Goal: Task Accomplishment & Management: Manage account settings

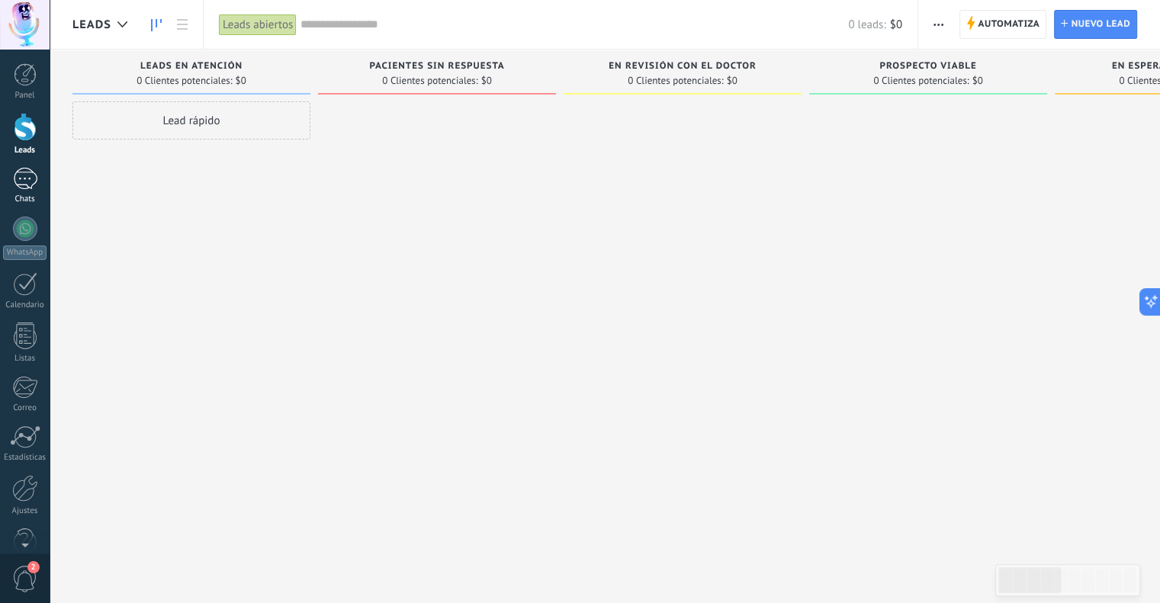
click at [22, 179] on div at bounding box center [25, 179] width 24 height 22
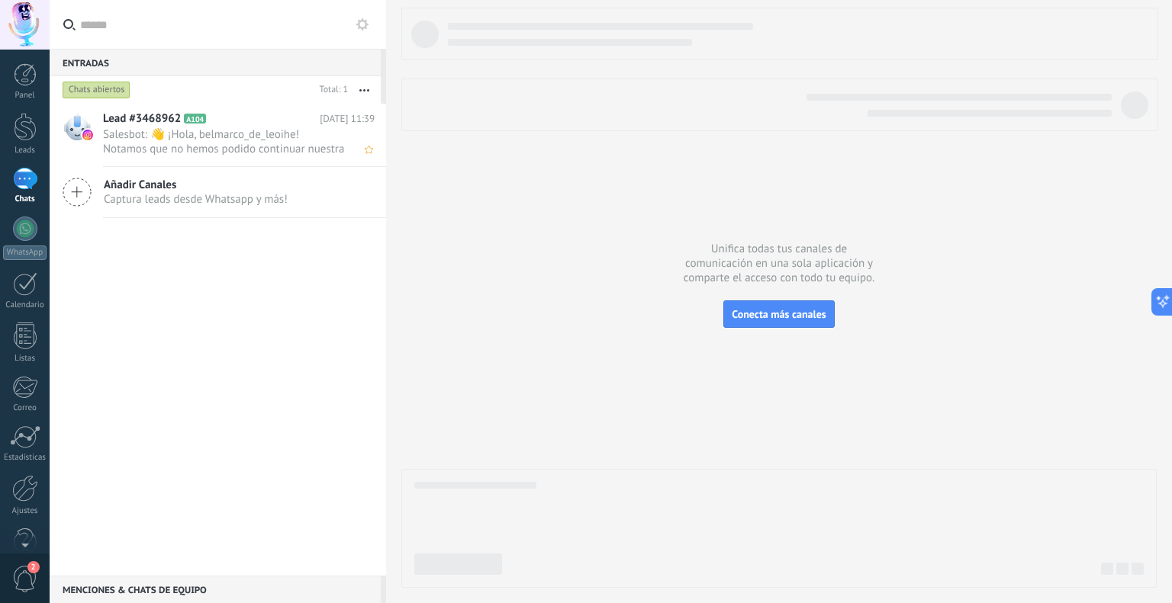
click at [203, 156] on span "Salesbot: 👋 ¡Hola, belmarco_de_leoihe! Notamos que no hemos podido continuar nu…" at bounding box center [224, 141] width 243 height 29
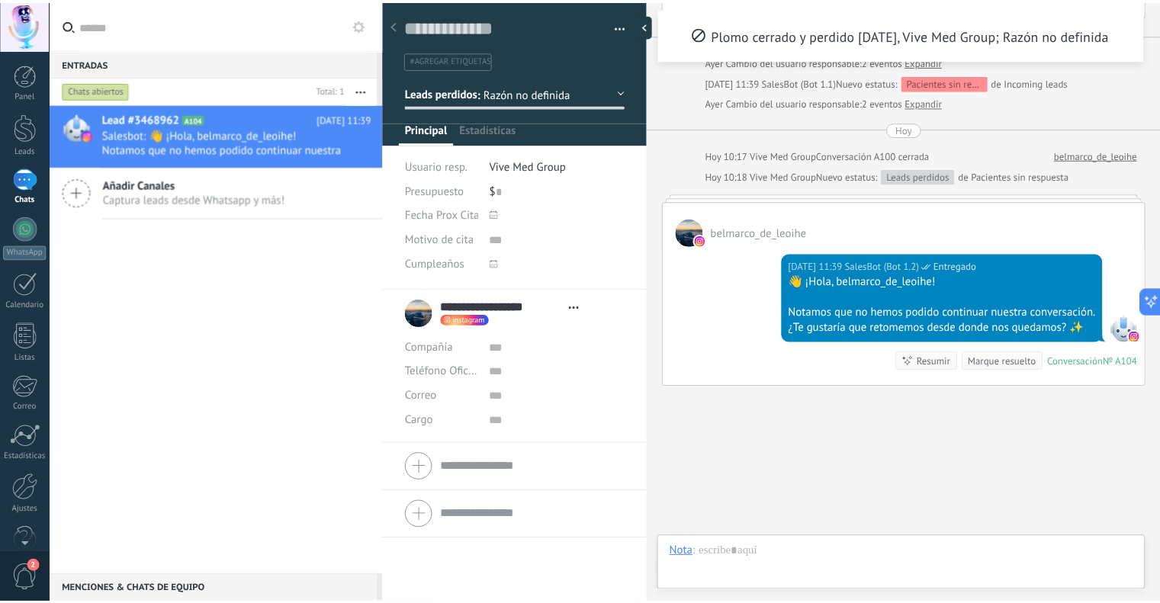
scroll to position [22, 0]
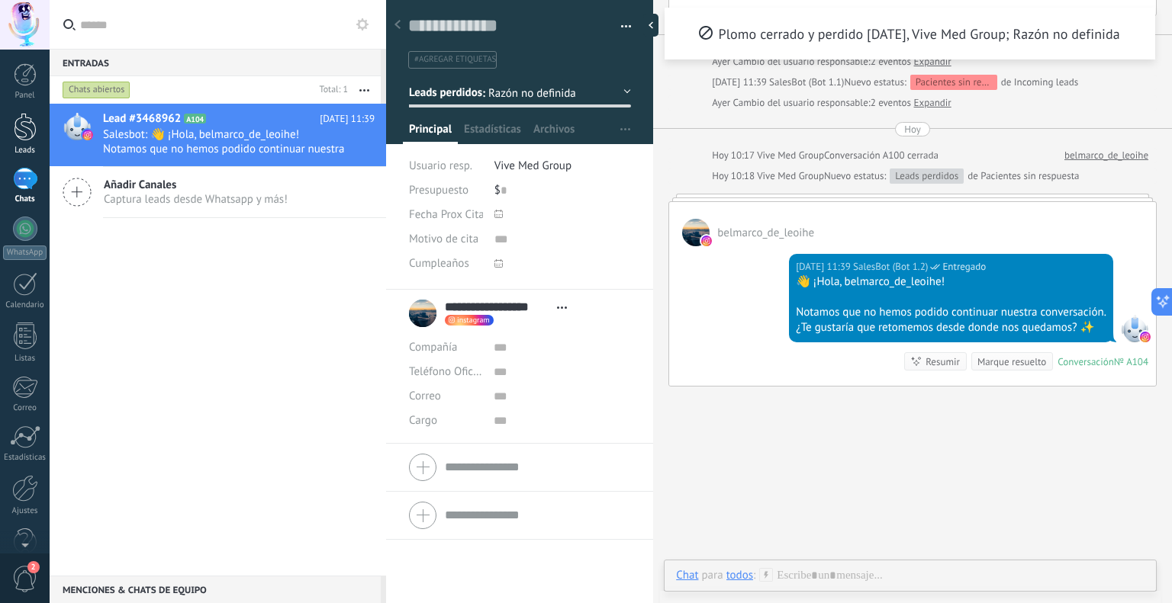
click at [21, 130] on div at bounding box center [25, 127] width 23 height 28
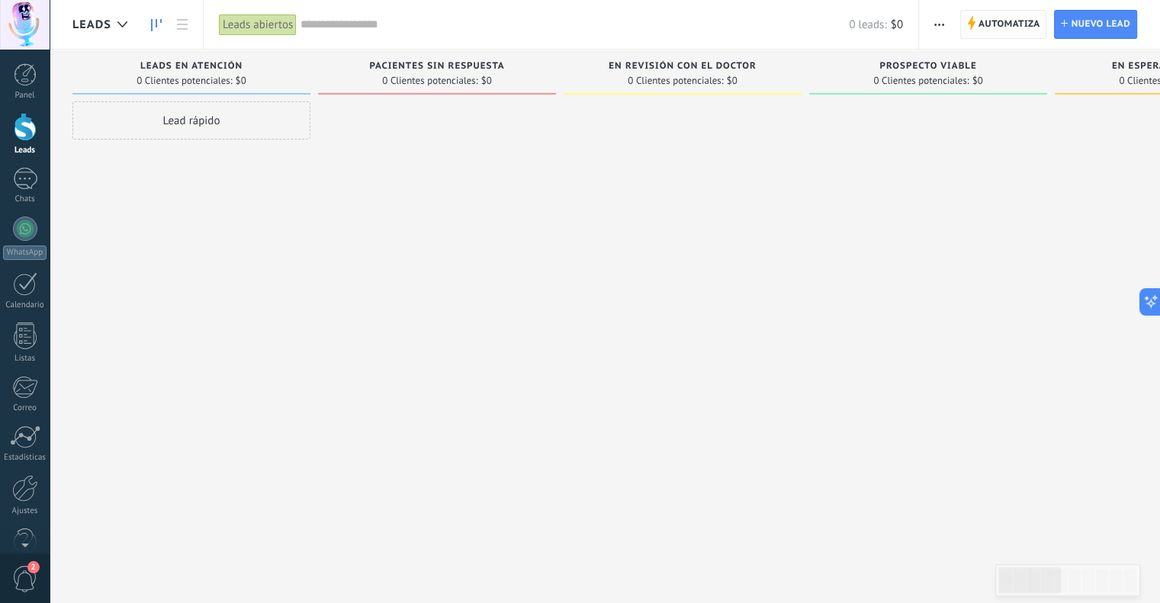
click at [1007, 13] on span "Automatiza" at bounding box center [1010, 24] width 62 height 27
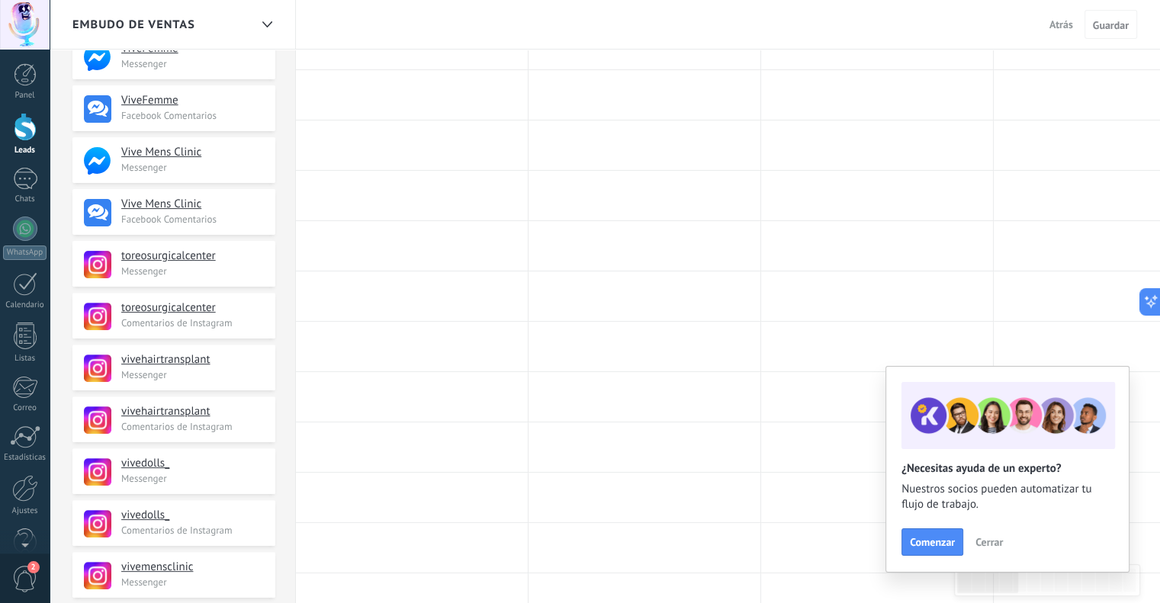
scroll to position [444, 0]
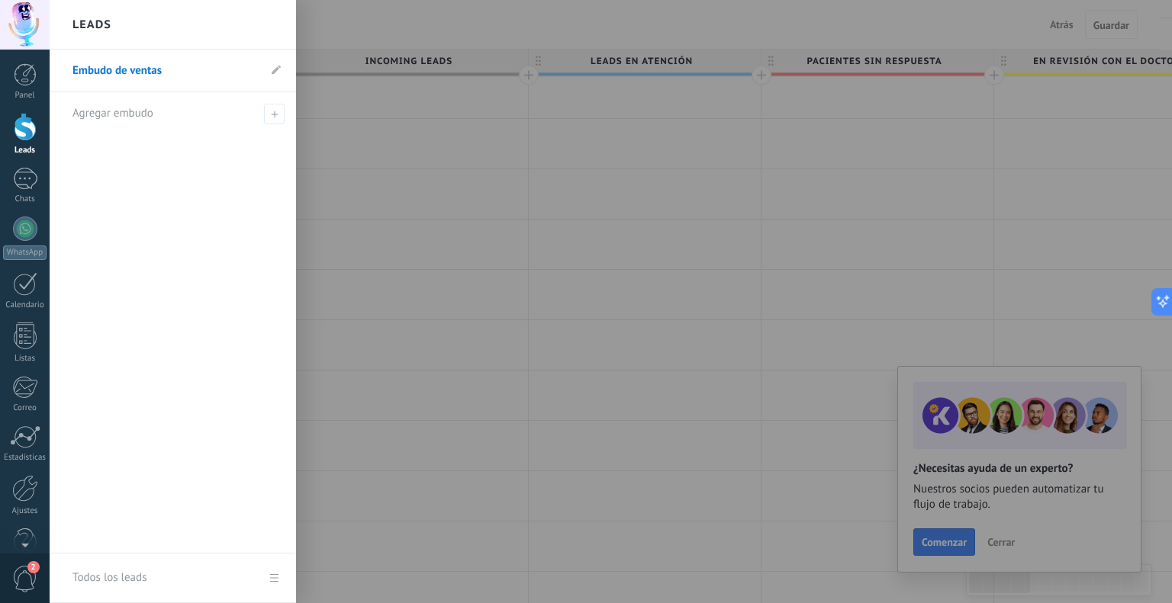
click at [467, 33] on div at bounding box center [636, 301] width 1172 height 603
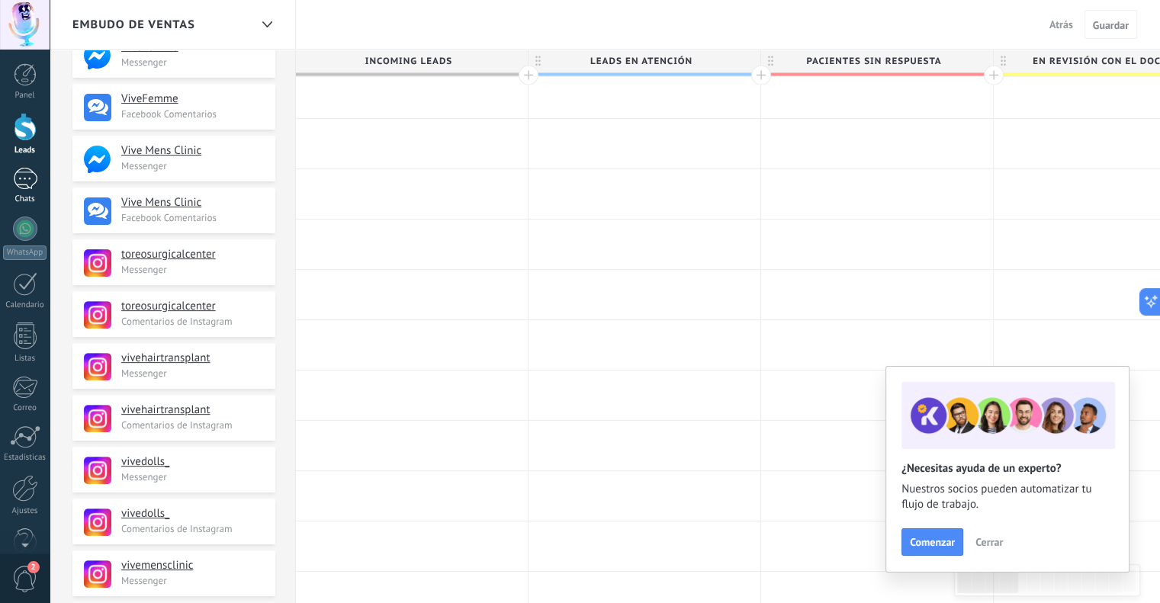
click at [21, 174] on div at bounding box center [25, 179] width 24 height 22
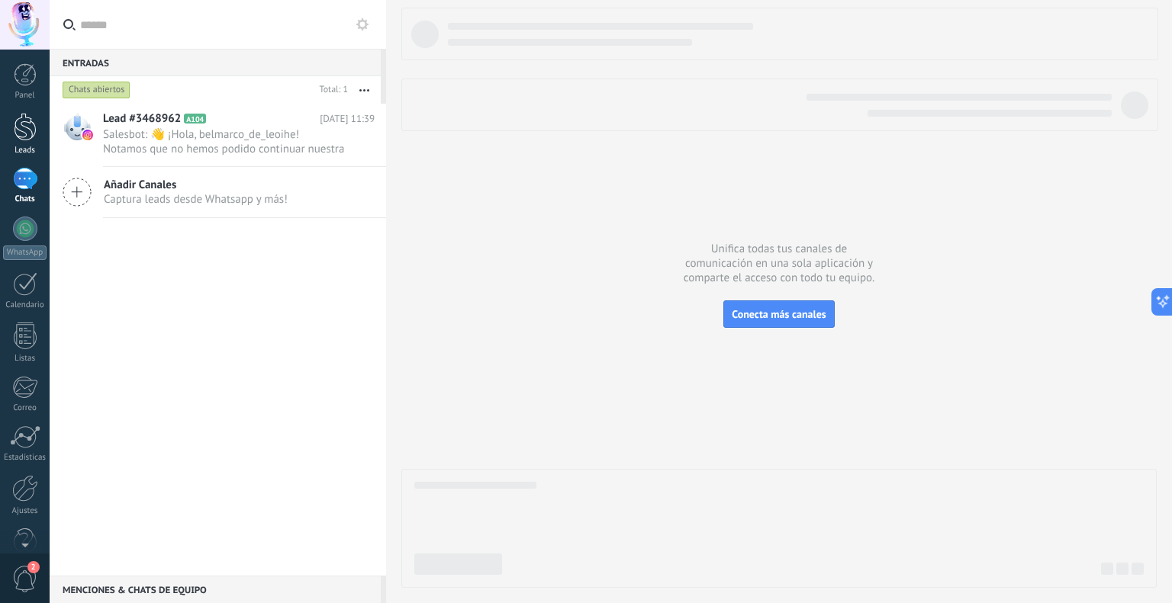
click at [21, 149] on div "Leads" at bounding box center [25, 151] width 44 height 10
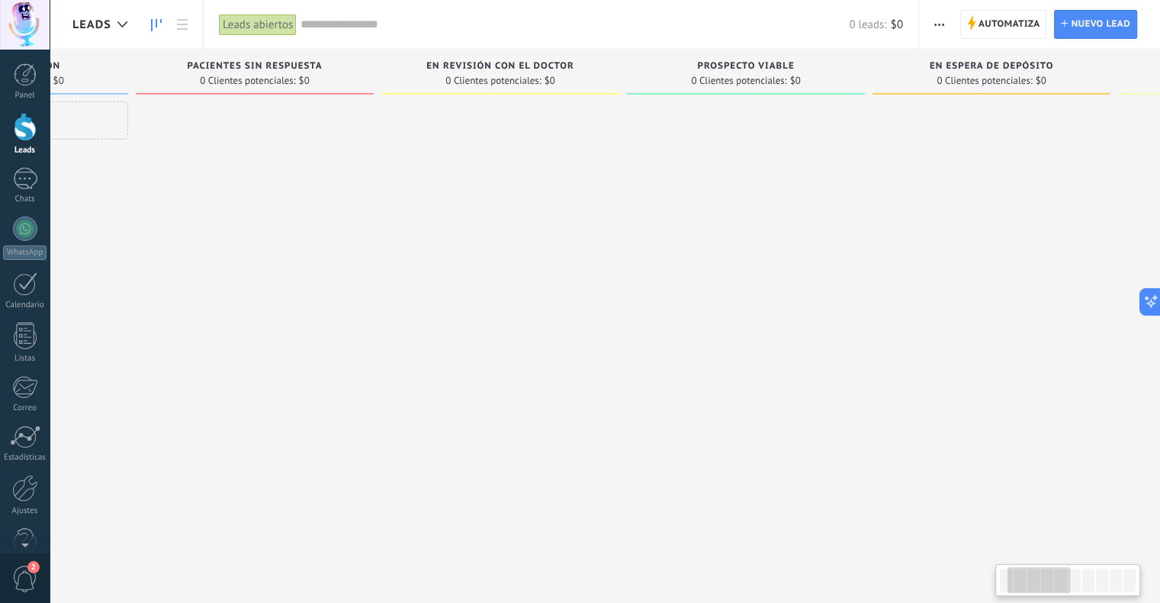
scroll to position [0, 210]
drag, startPoint x: 1013, startPoint y: 577, endPoint x: 1025, endPoint y: 594, distance: 20.3
click at [1025, 594] on div at bounding box center [1068, 581] width 145 height 32
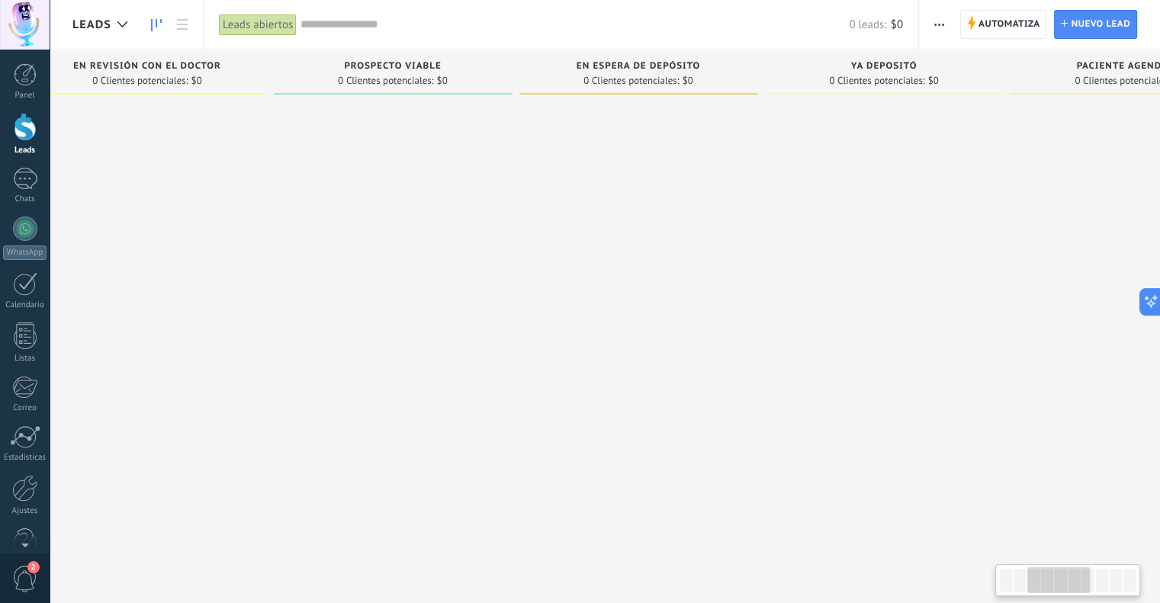
drag, startPoint x: 906, startPoint y: 196, endPoint x: 583, endPoint y: 225, distance: 324.8
click at [583, 225] on div at bounding box center [639, 303] width 238 height 404
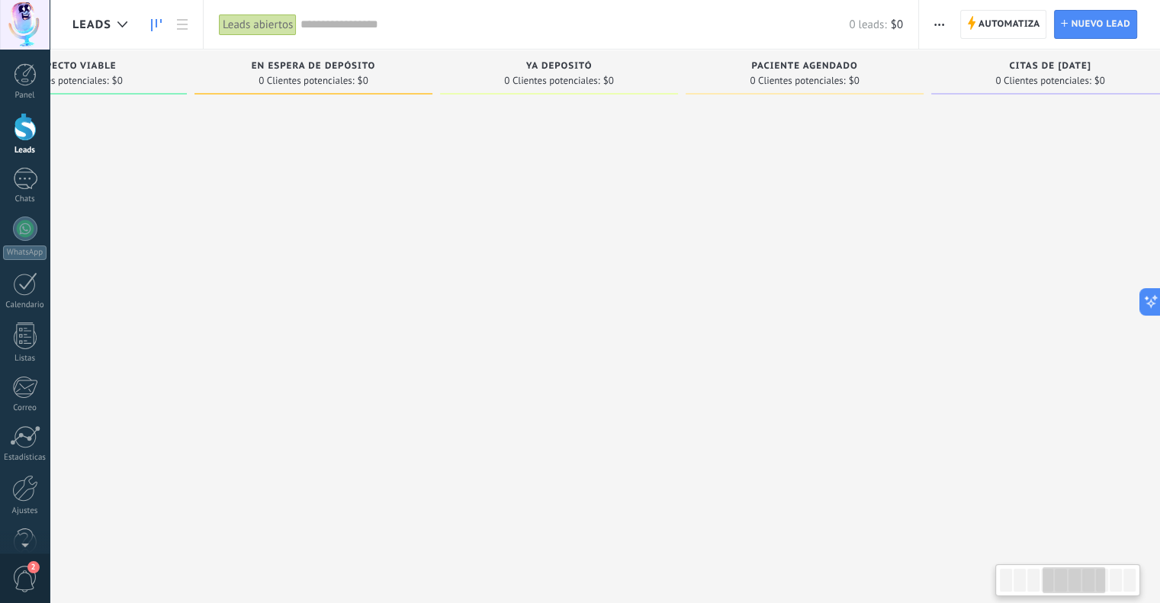
scroll to position [0, 874]
drag, startPoint x: 914, startPoint y: 204, endPoint x: 581, endPoint y: 222, distance: 333.9
click at [581, 222] on div at bounding box center [545, 303] width 238 height 404
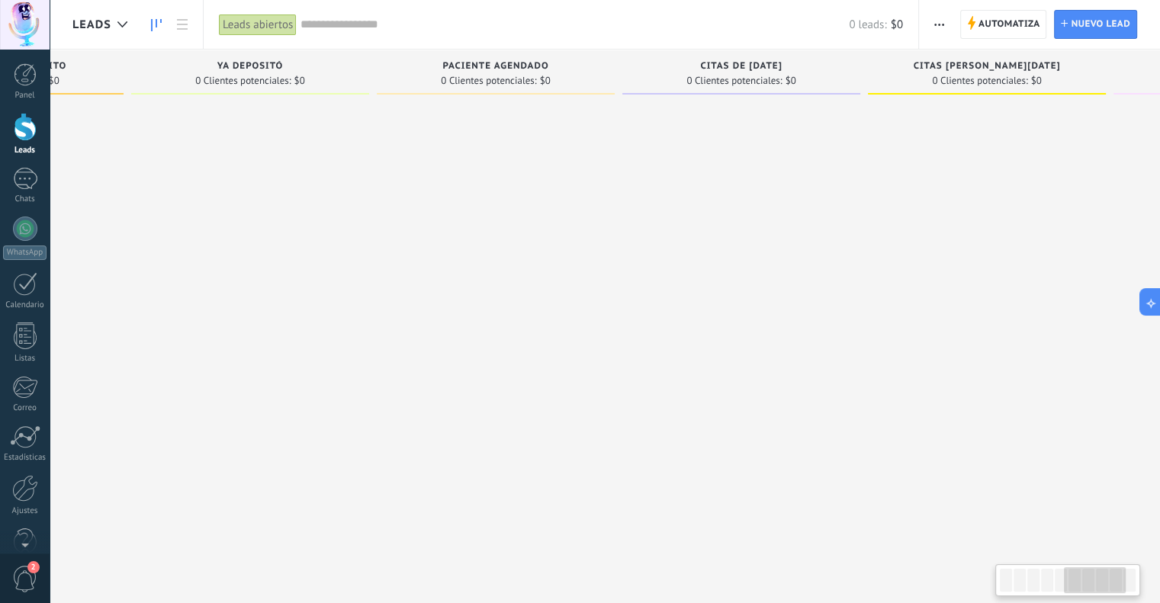
scroll to position [0, 1170]
drag, startPoint x: 864, startPoint y: 199, endPoint x: 574, endPoint y: 294, distance: 304.9
click at [574, 294] on div at bounding box center [495, 303] width 238 height 404
click at [1030, 18] on span "Automatiza" at bounding box center [1010, 24] width 62 height 27
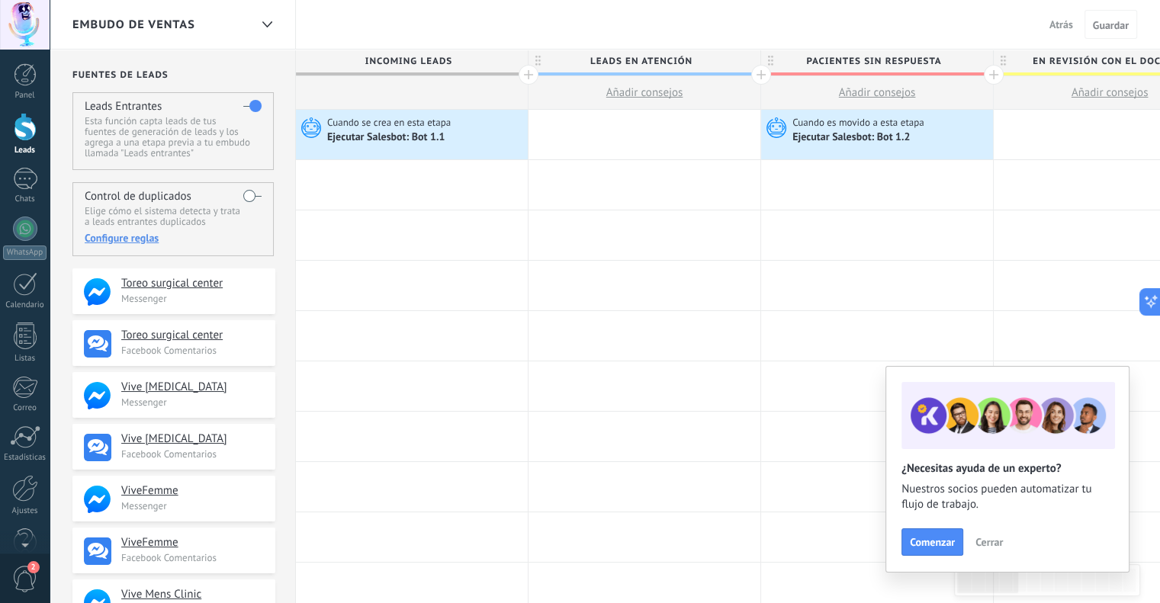
click at [987, 541] on span "Cerrar" at bounding box center [989, 542] width 27 height 11
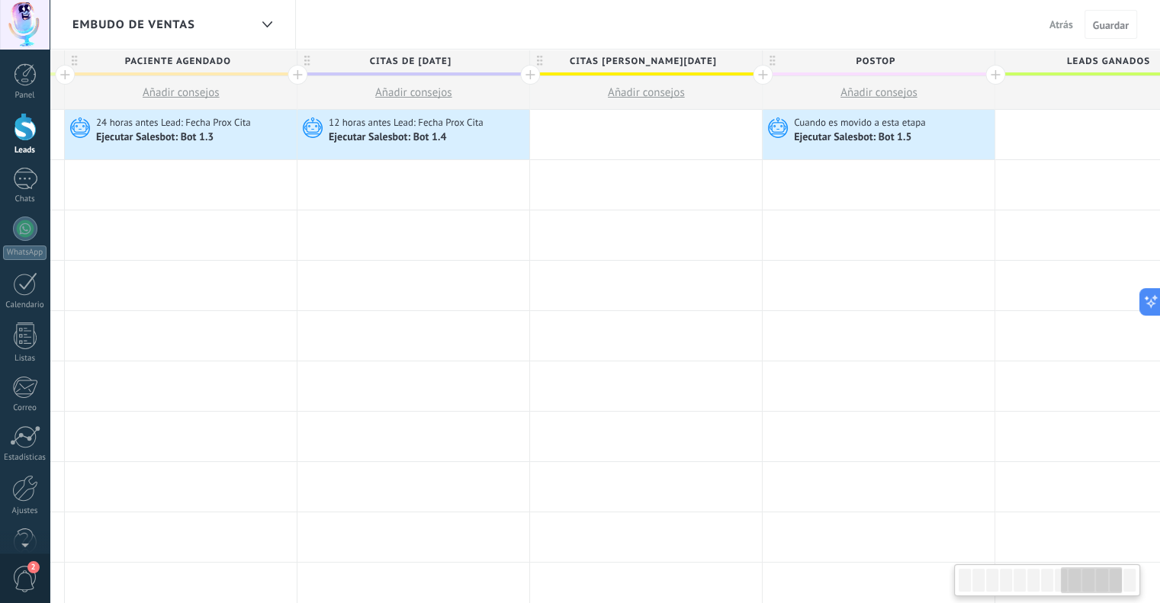
scroll to position [0, 1775]
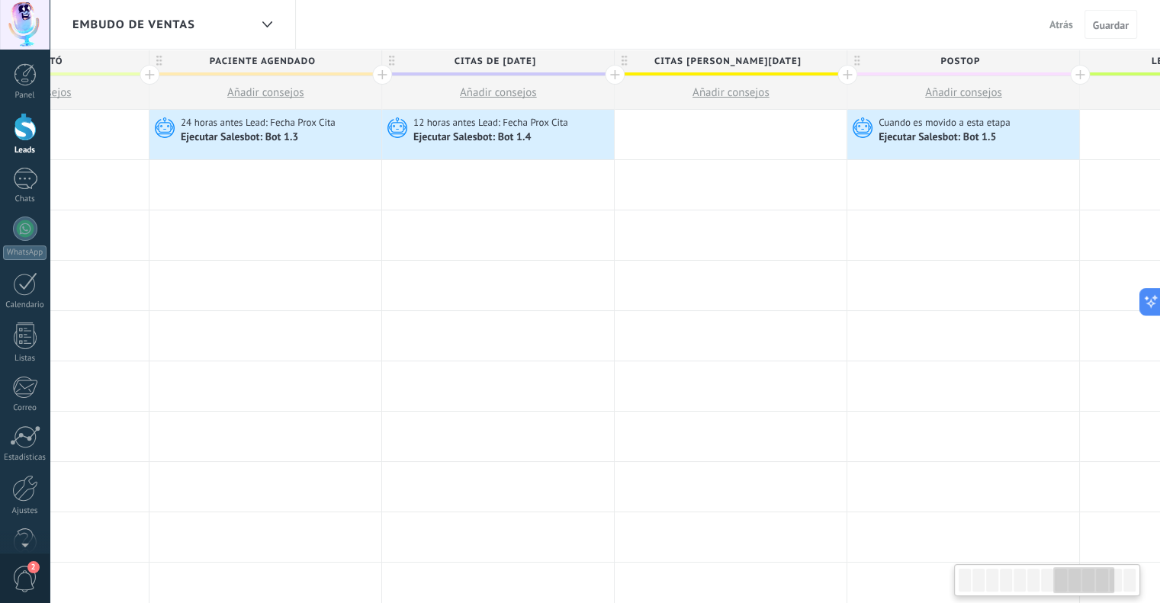
drag, startPoint x: 976, startPoint y: 578, endPoint x: 1073, endPoint y: 577, distance: 96.1
click at [1073, 577] on div at bounding box center [1084, 581] width 61 height 26
click at [271, 131] on div "Ejecutar Salesbot: Bot 1.3" at bounding box center [241, 138] width 120 height 14
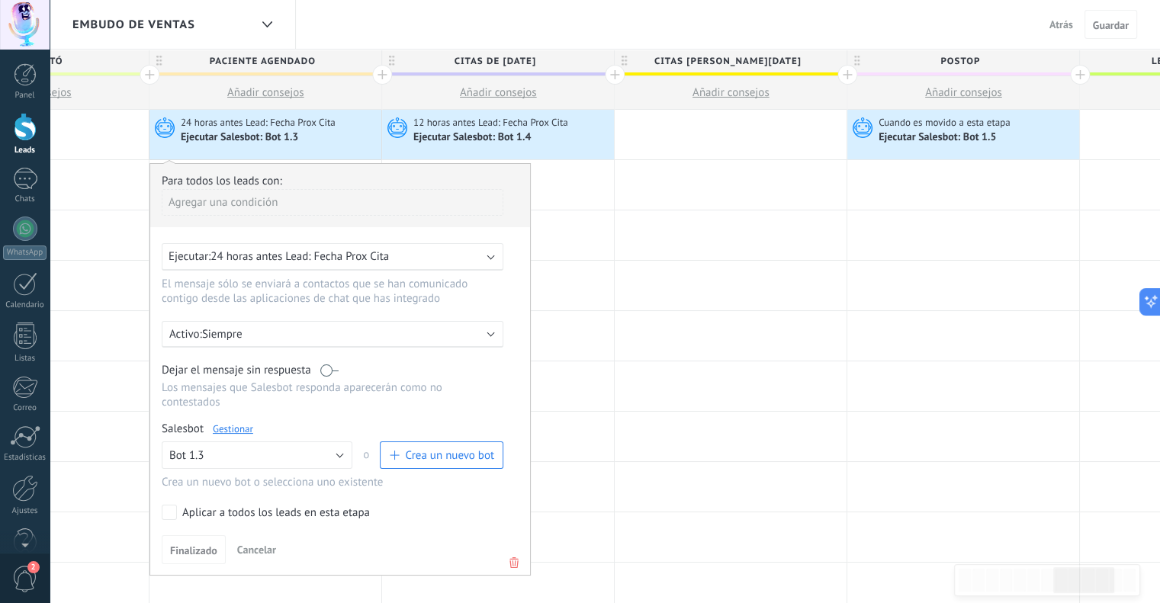
click at [225, 423] on link "Gestionar" at bounding box center [233, 429] width 40 height 13
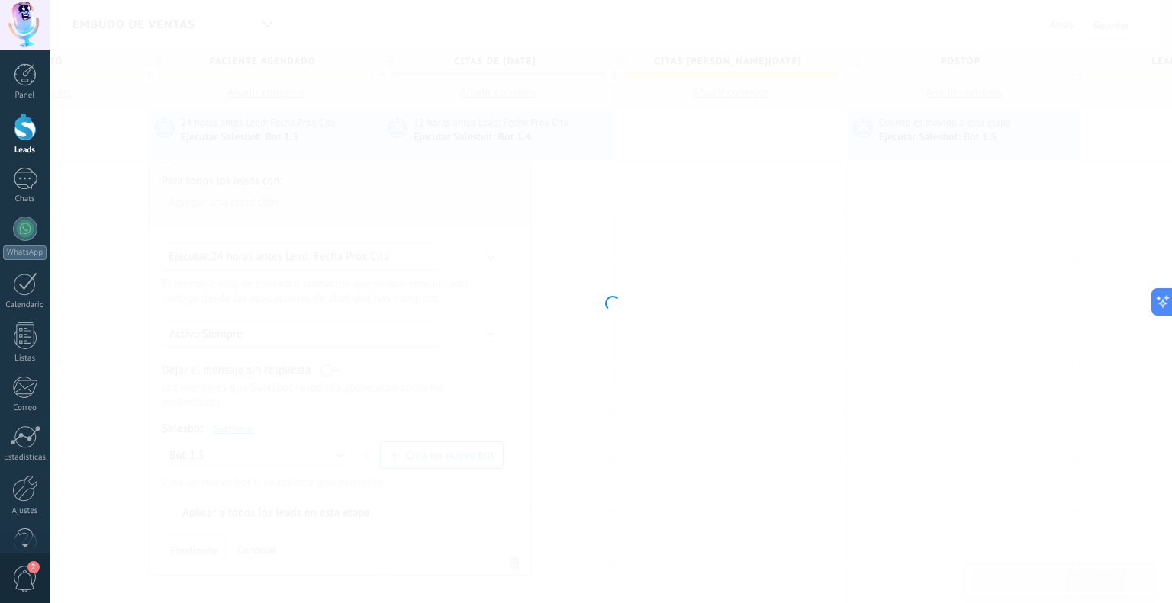
type input "*******"
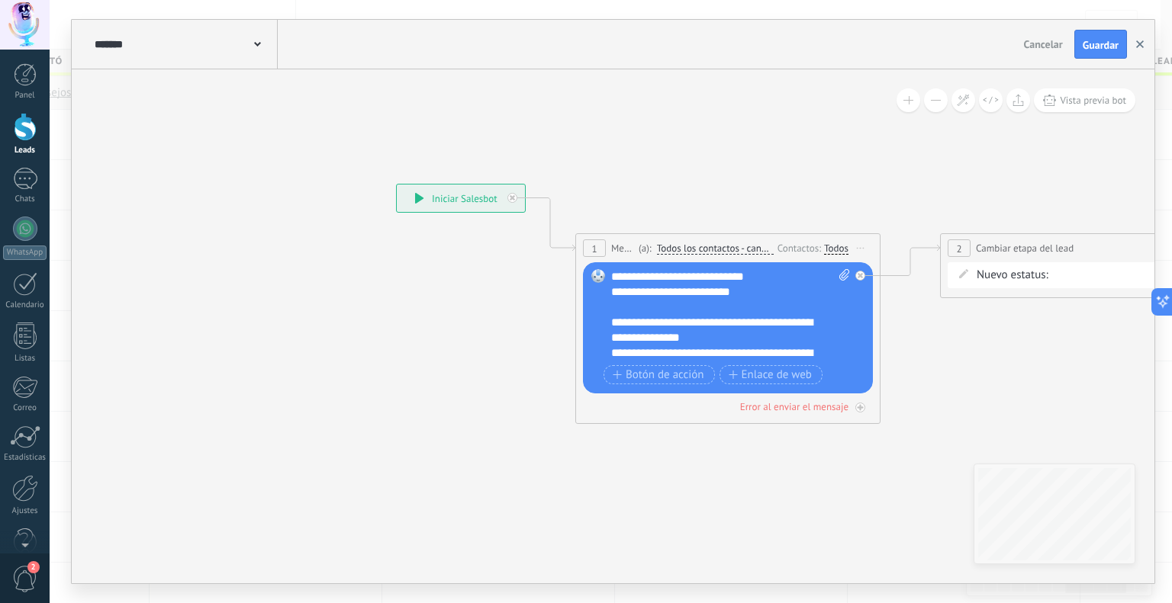
click at [1143, 45] on icon "button" at bounding box center [1140, 44] width 8 height 8
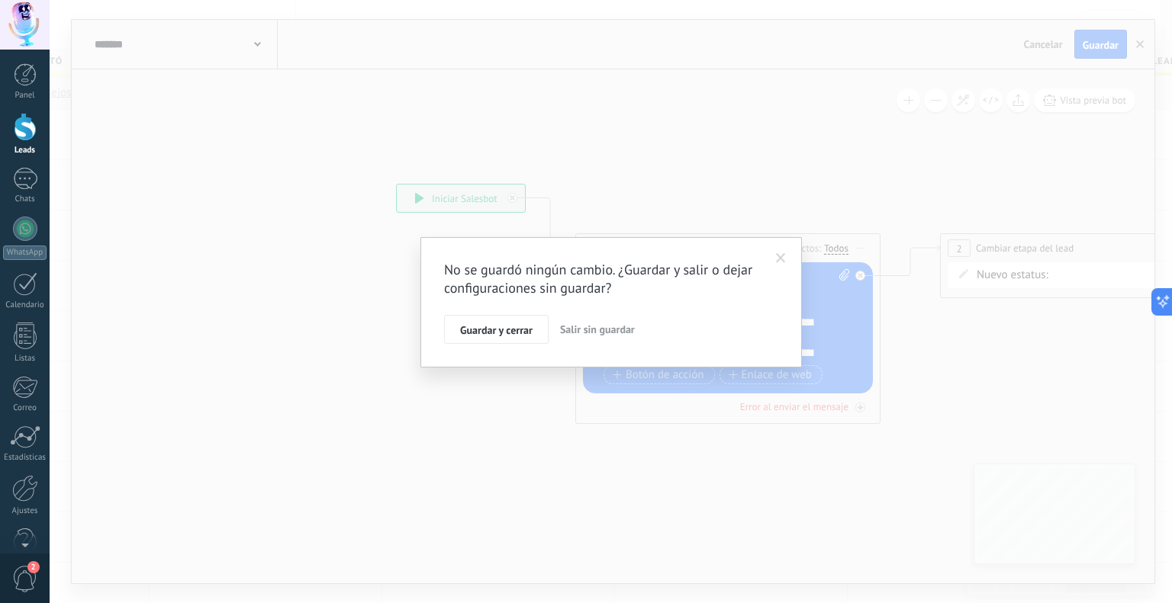
click at [584, 330] on span "Salir sin guardar" at bounding box center [597, 330] width 75 height 14
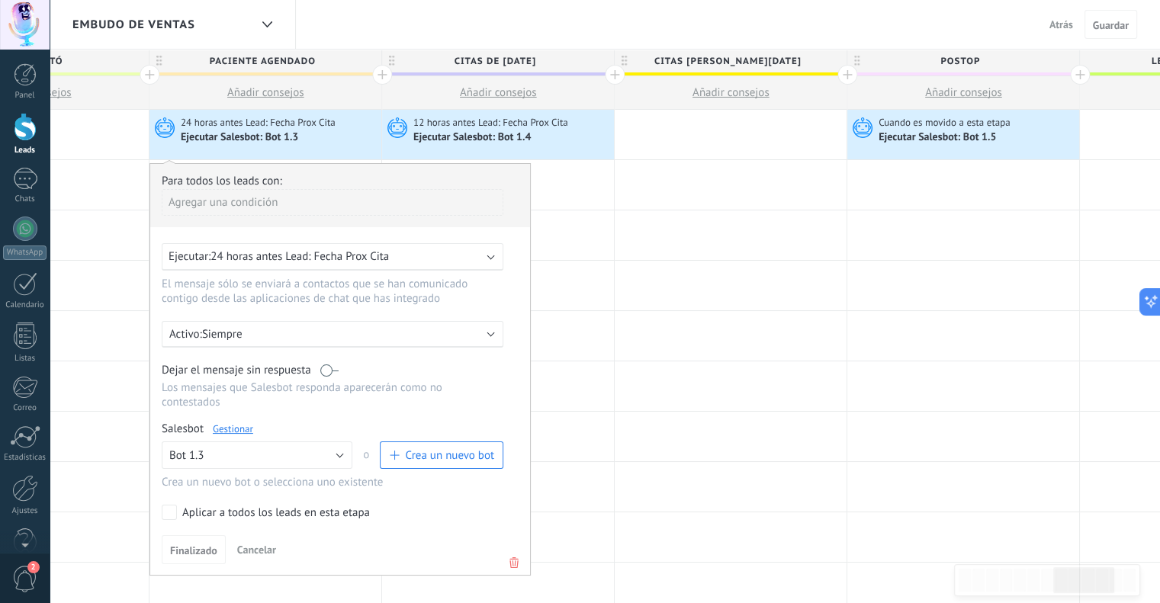
click at [545, 134] on div "Ejecutar Salesbot: Bot 1.4" at bounding box center [511, 137] width 197 height 15
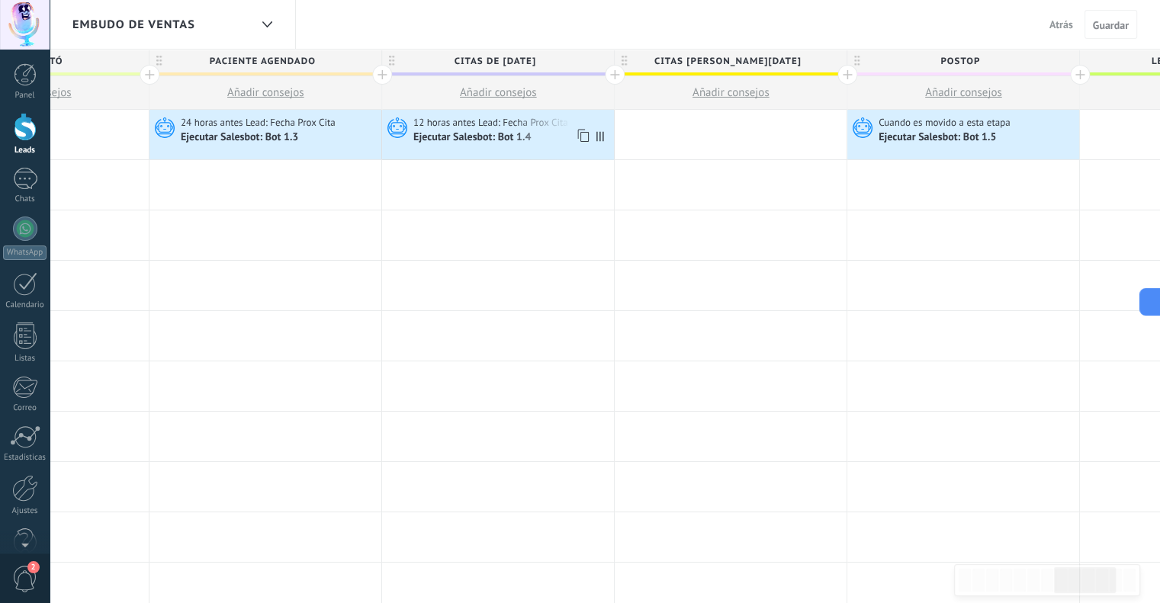
click at [450, 137] on div "Ejecutar Salesbot: Bot 1.4" at bounding box center [473, 138] width 120 height 14
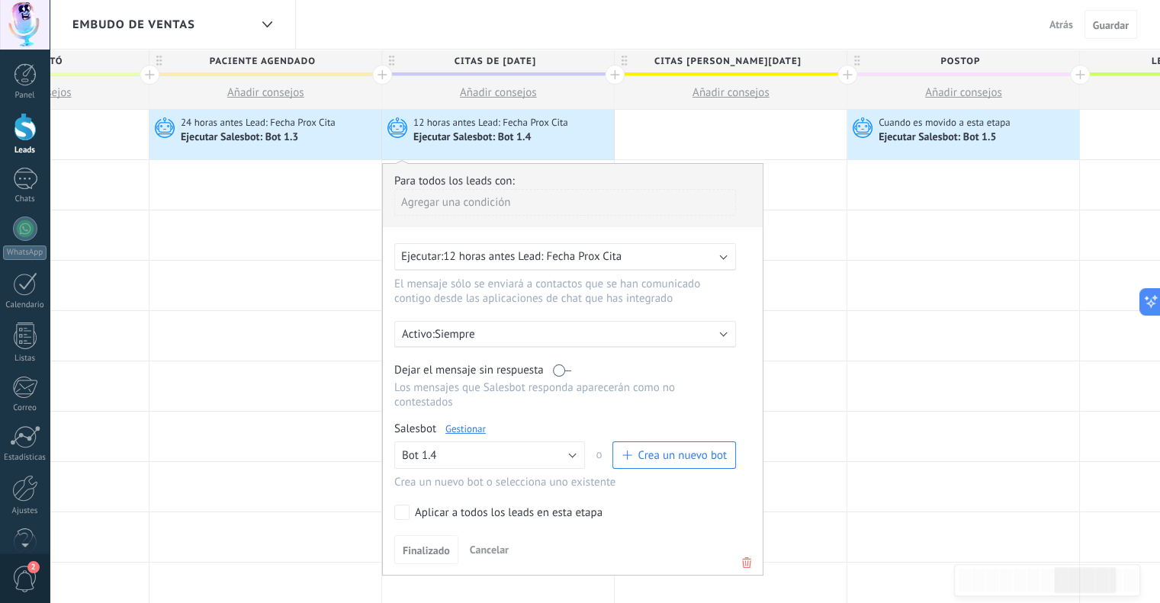
click at [461, 423] on link "Gestionar" at bounding box center [466, 429] width 40 height 13
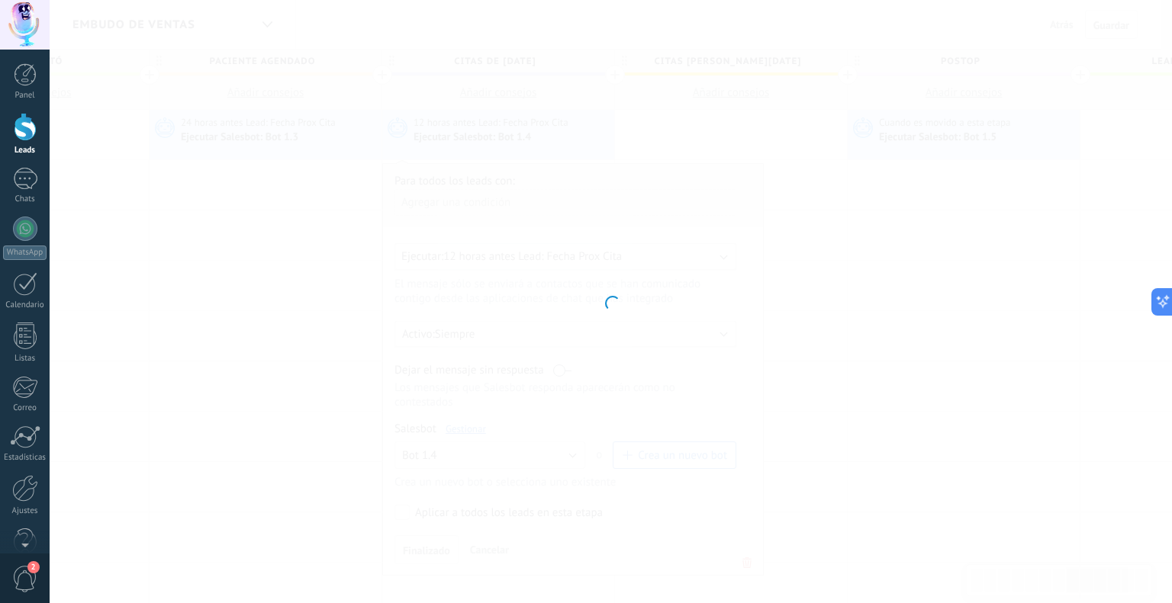
type input "*******"
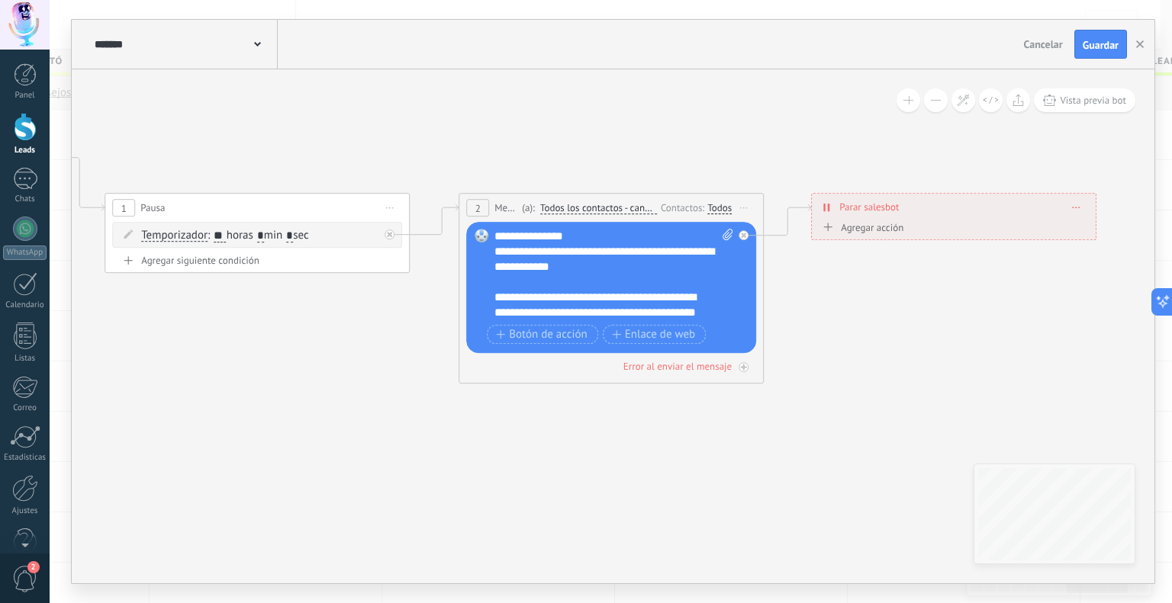
drag, startPoint x: 885, startPoint y: 426, endPoint x: 415, endPoint y: 385, distance: 471.7
click at [415, 385] on icon at bounding box center [511, 263] width 1934 height 1002
click at [1144, 47] on button "button" at bounding box center [1139, 44] width 23 height 29
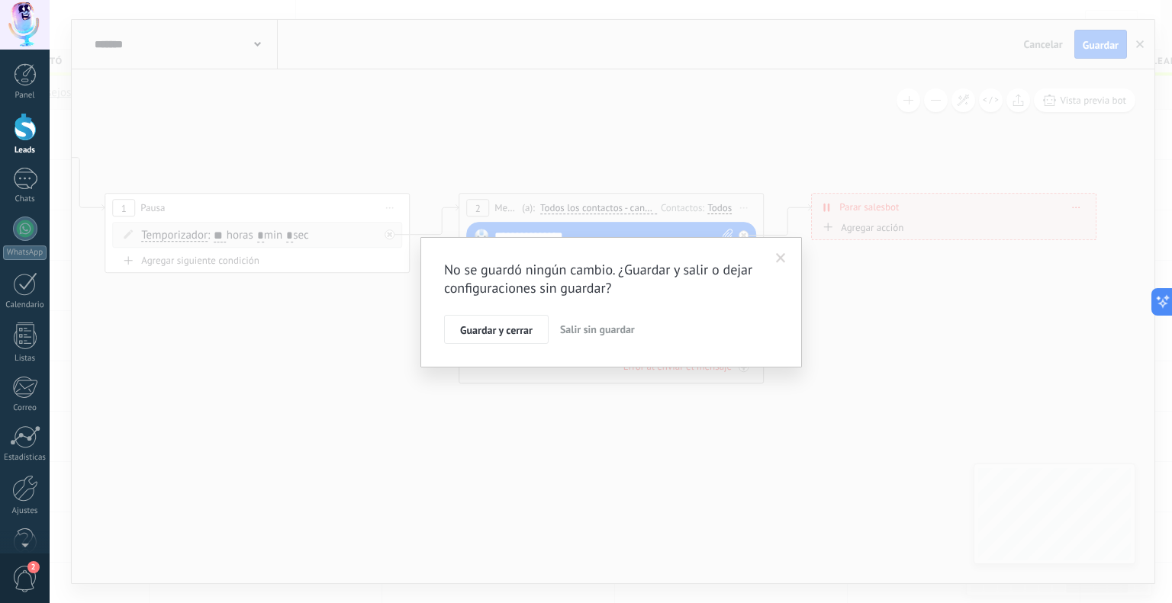
click at [577, 330] on span "Salir sin guardar" at bounding box center [597, 330] width 75 height 14
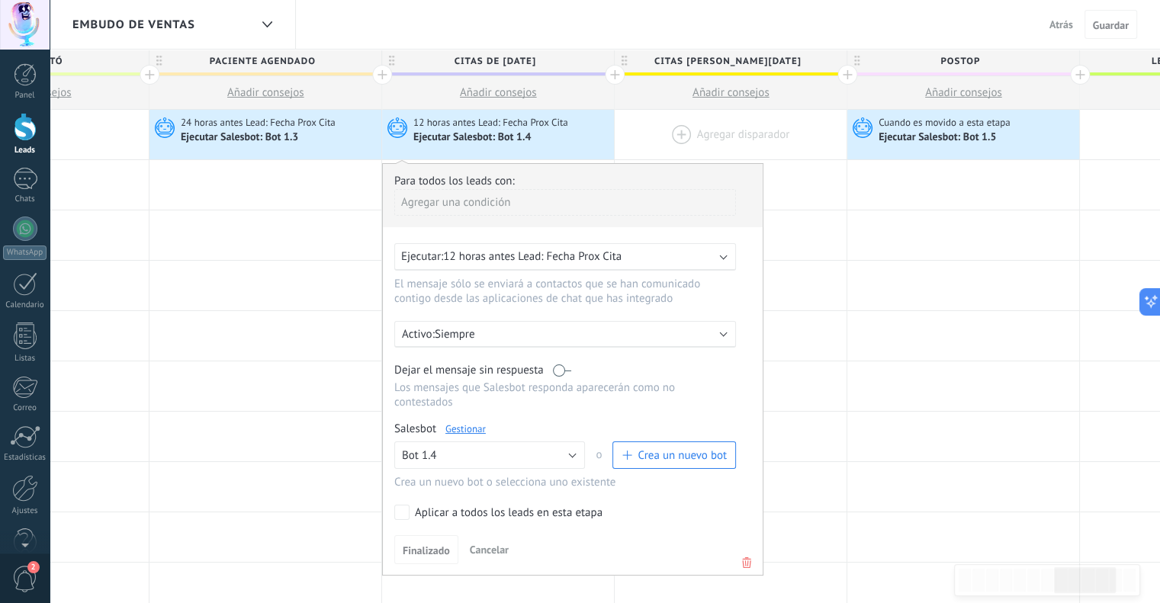
click at [690, 149] on div at bounding box center [731, 135] width 232 height 50
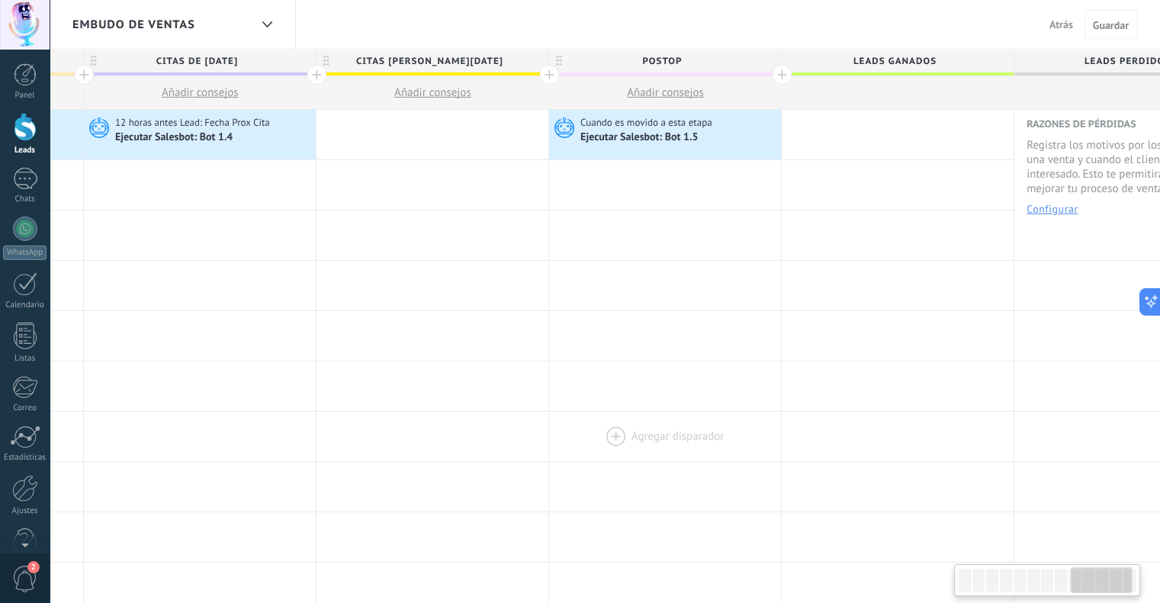
scroll to position [0, 2076]
drag, startPoint x: 903, startPoint y: 444, endPoint x: 603, endPoint y: 452, distance: 299.9
click at [603, 452] on div at bounding box center [663, 437] width 232 height 50
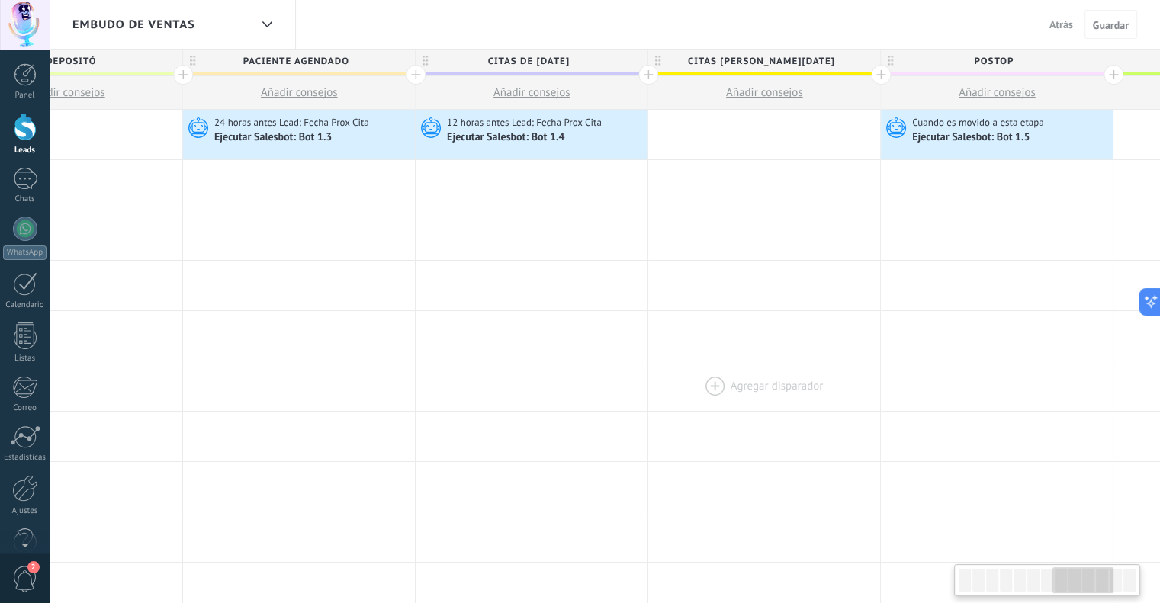
scroll to position [0, 1739]
drag, startPoint x: 393, startPoint y: 333, endPoint x: 732, endPoint y: 385, distance: 343.5
click at [491, 140] on div "Ejecutar Salesbot: Bot 1.4" at bounding box center [510, 138] width 120 height 14
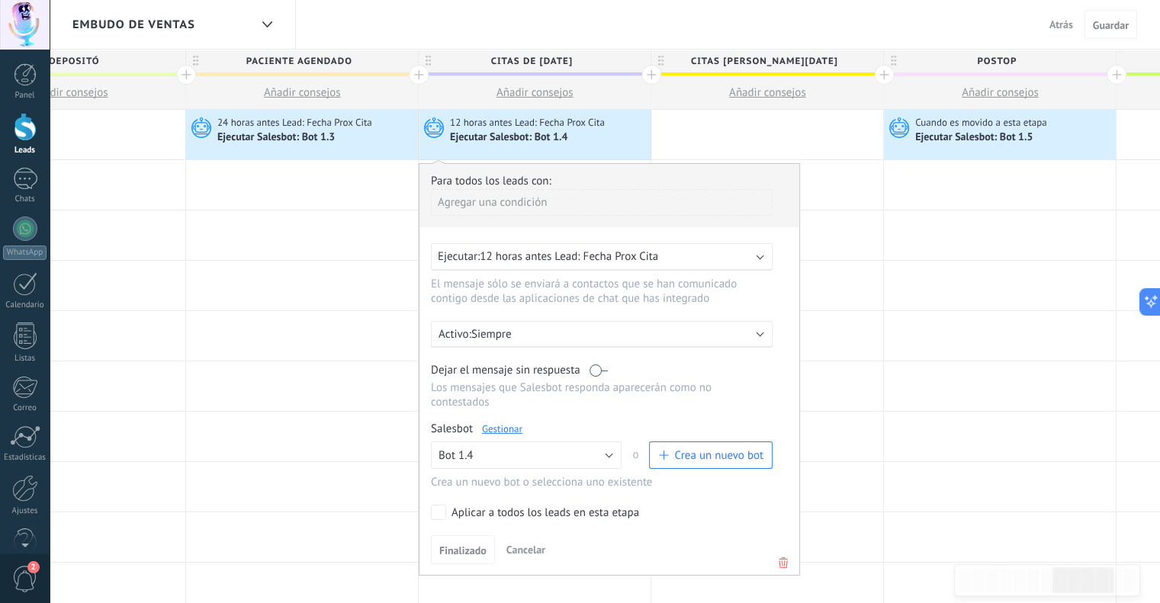
click at [492, 423] on link "Gestionar" at bounding box center [502, 429] width 40 height 13
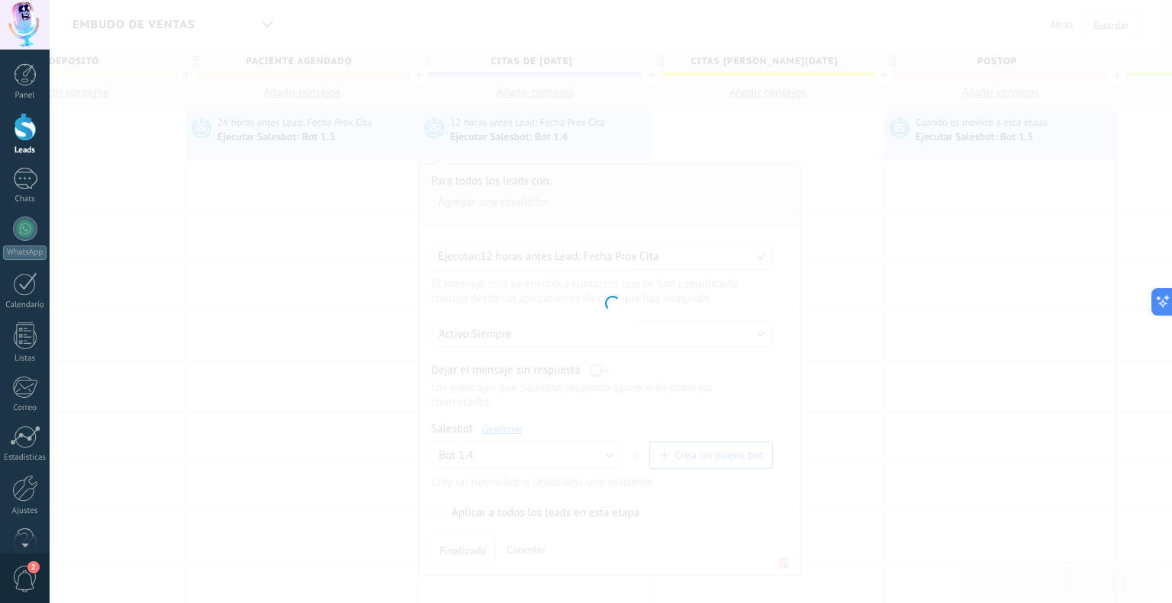
type input "*******"
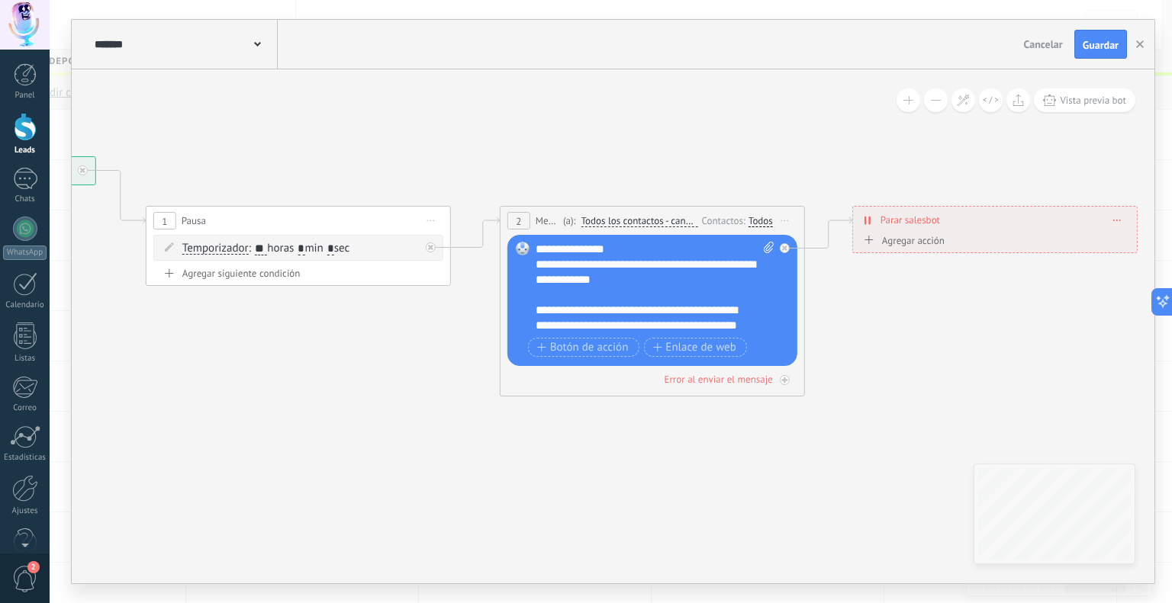
drag, startPoint x: 741, startPoint y: 353, endPoint x: 311, endPoint y: 326, distance: 430.4
click at [311, 326] on icon at bounding box center [552, 276] width 1934 height 1002
click at [1140, 43] on icon "button" at bounding box center [1140, 44] width 8 height 8
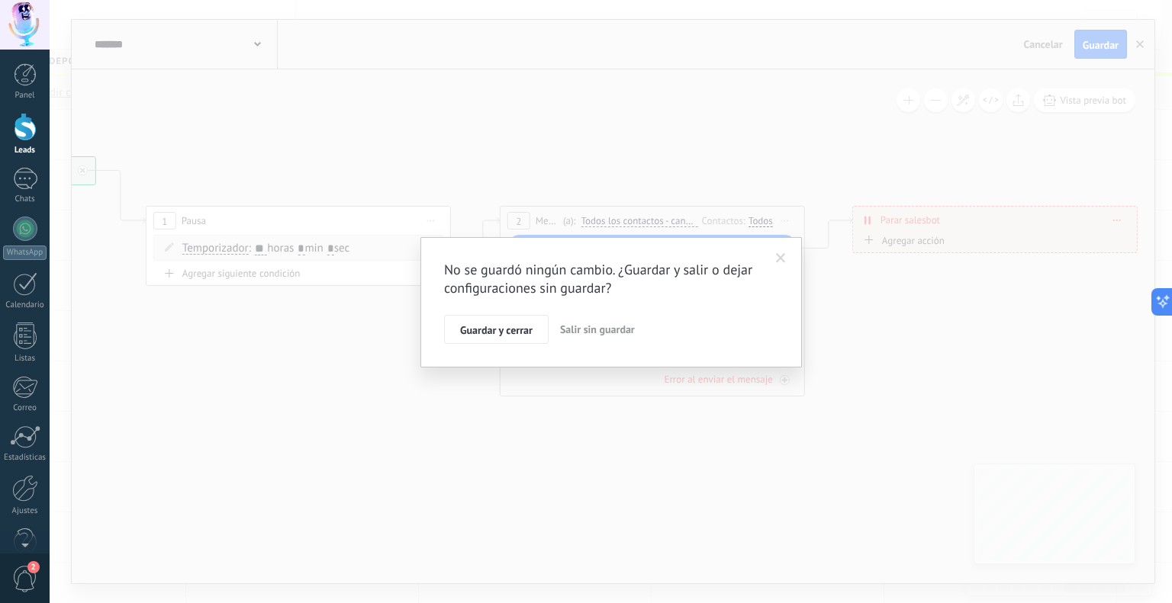
click at [594, 327] on span "Salir sin guardar" at bounding box center [597, 330] width 75 height 14
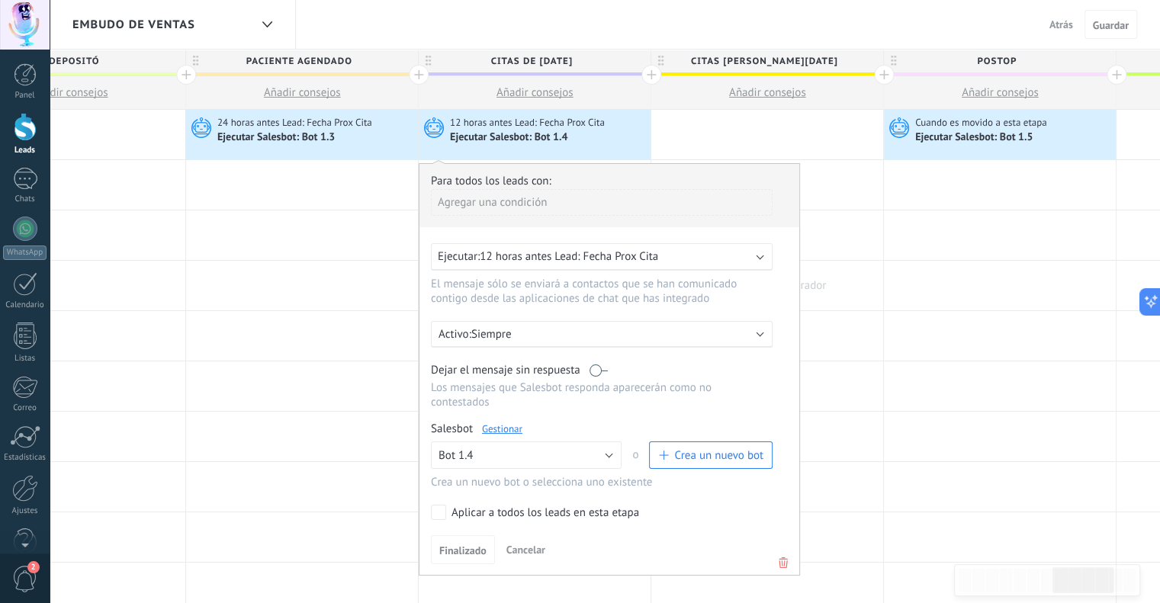
click at [865, 262] on div at bounding box center [767, 286] width 232 height 50
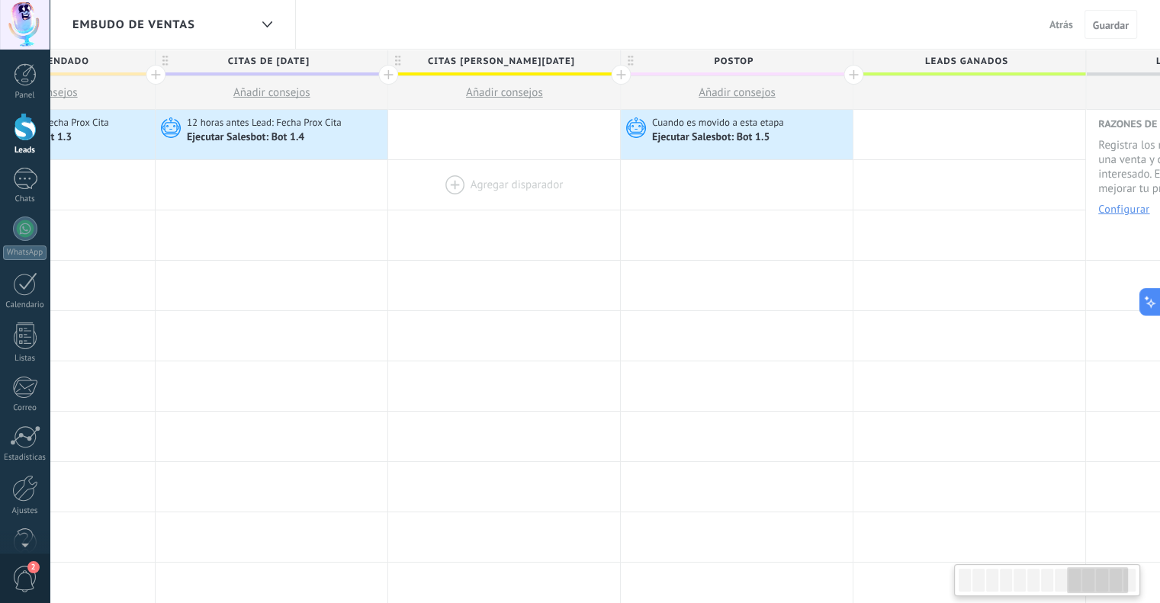
scroll to position [0, 2006]
drag, startPoint x: 751, startPoint y: 190, endPoint x: 484, endPoint y: 178, distance: 266.5
click at [484, 178] on div at bounding box center [500, 185] width 232 height 50
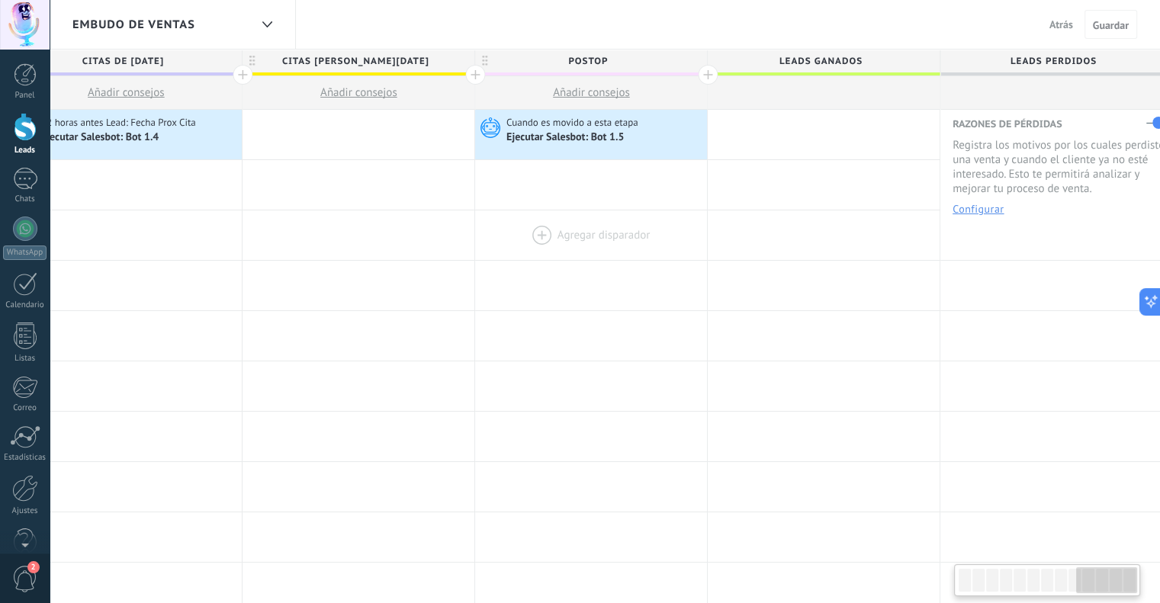
scroll to position [0, 2158]
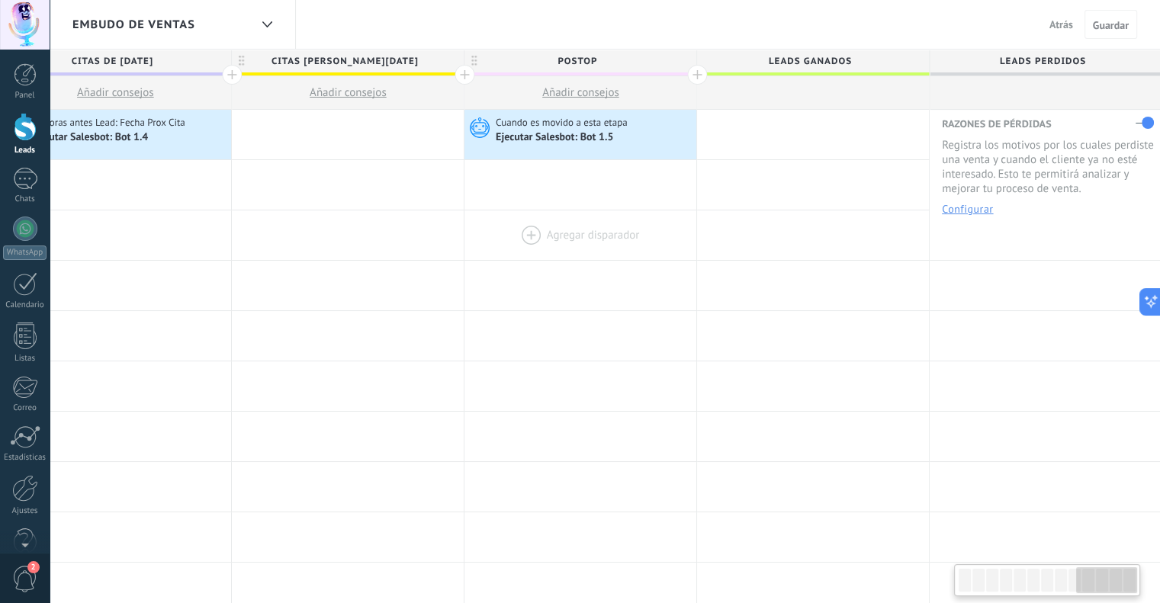
drag, startPoint x: 754, startPoint y: 191, endPoint x: 574, endPoint y: 225, distance: 182.4
click at [580, 131] on div "Ejecutar Salesbot: Bot 1.5" at bounding box center [556, 138] width 120 height 14
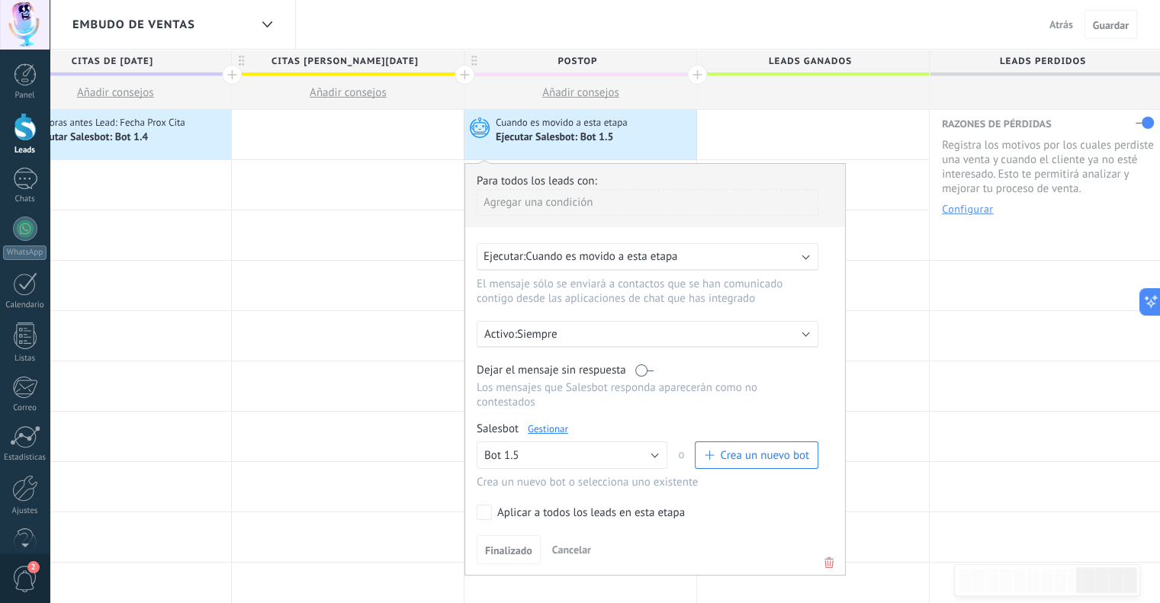
click at [545, 423] on link "Gestionar" at bounding box center [548, 429] width 40 height 13
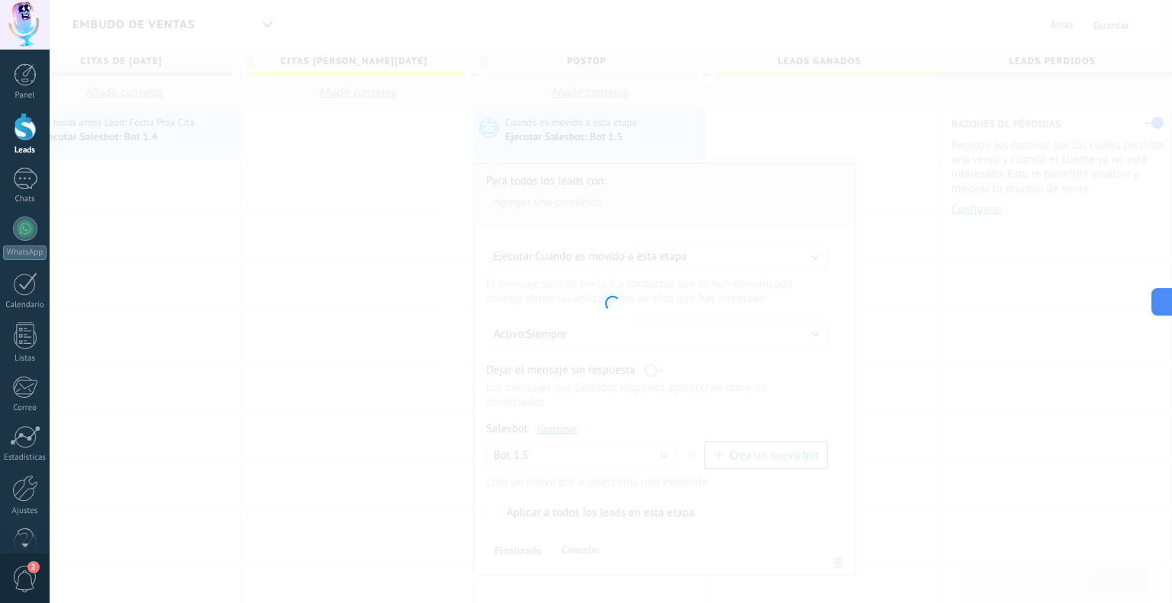
type input "*******"
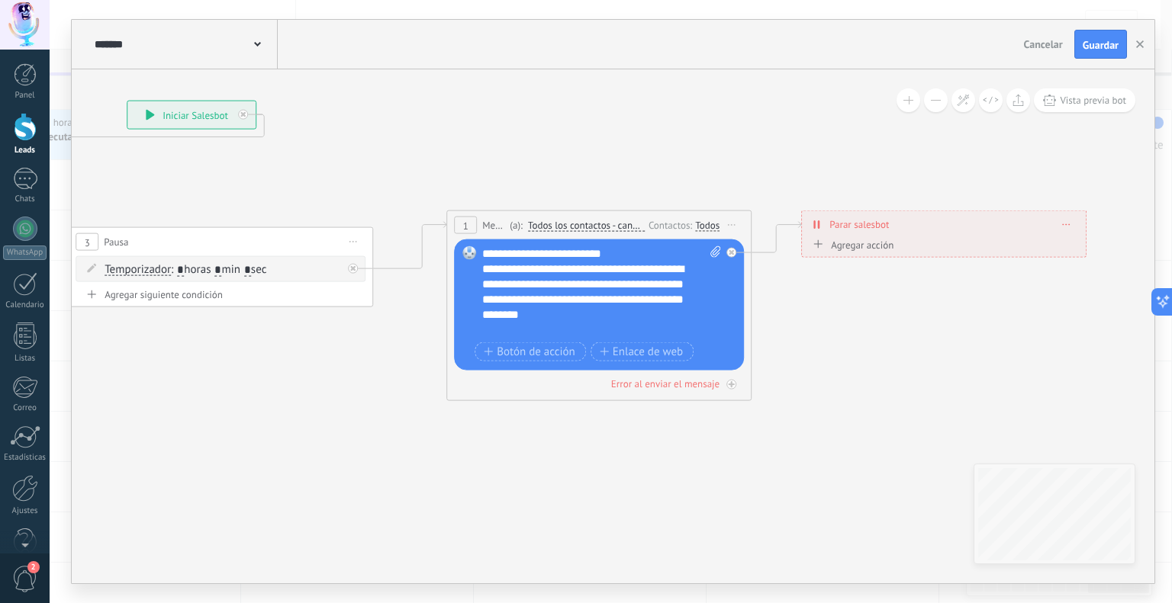
drag, startPoint x: 742, startPoint y: 468, endPoint x: 613, endPoint y: 445, distance: 130.3
click at [613, 445] on icon at bounding box center [576, 250] width 1781 height 1063
click at [1141, 44] on use "button" at bounding box center [1140, 44] width 8 height 8
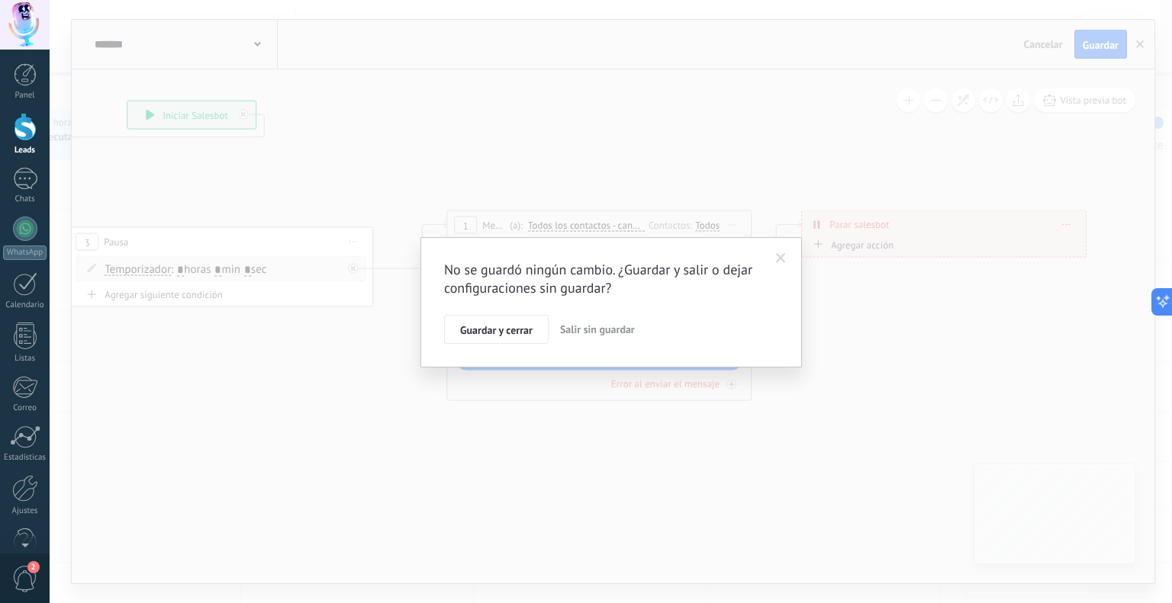
click at [579, 319] on button "Salir sin guardar" at bounding box center [597, 329] width 87 height 29
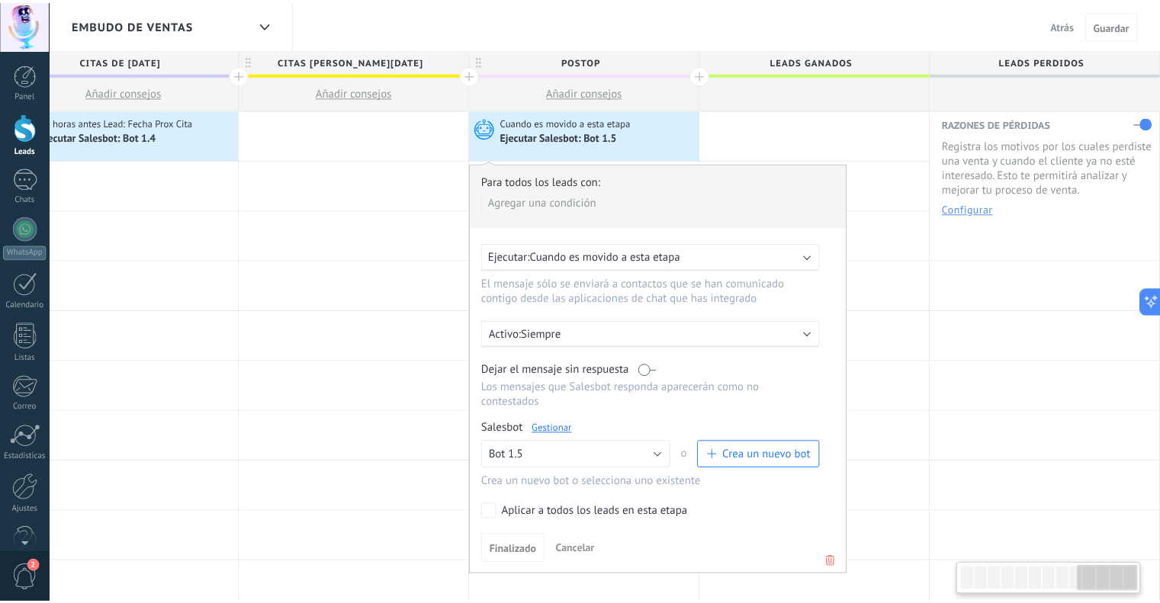
scroll to position [0, 2147]
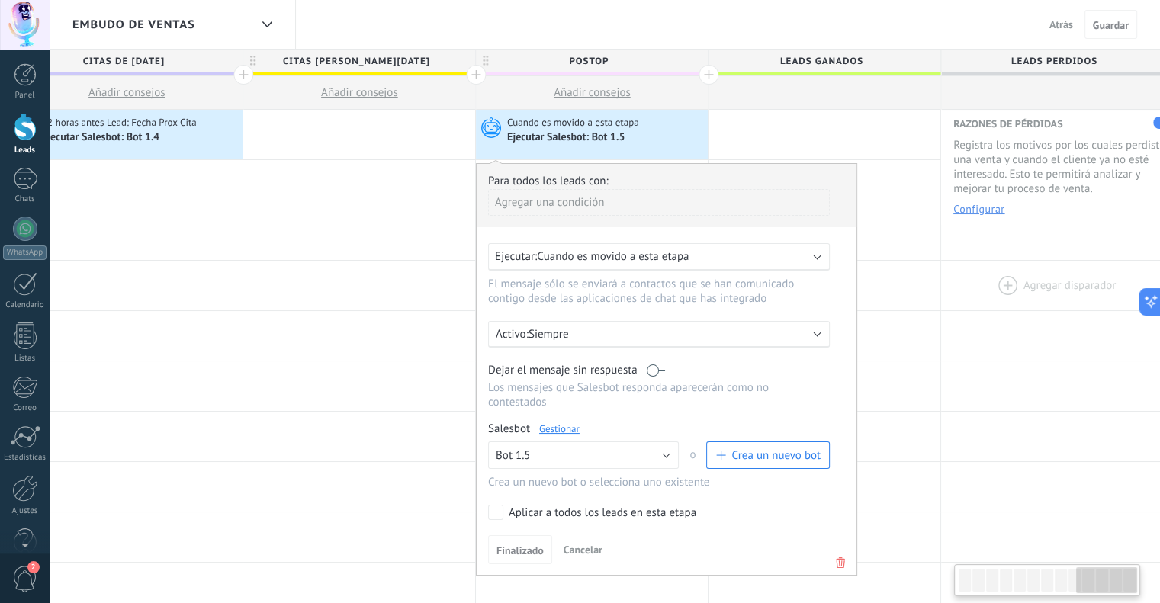
click at [1095, 300] on div at bounding box center [1057, 286] width 232 height 50
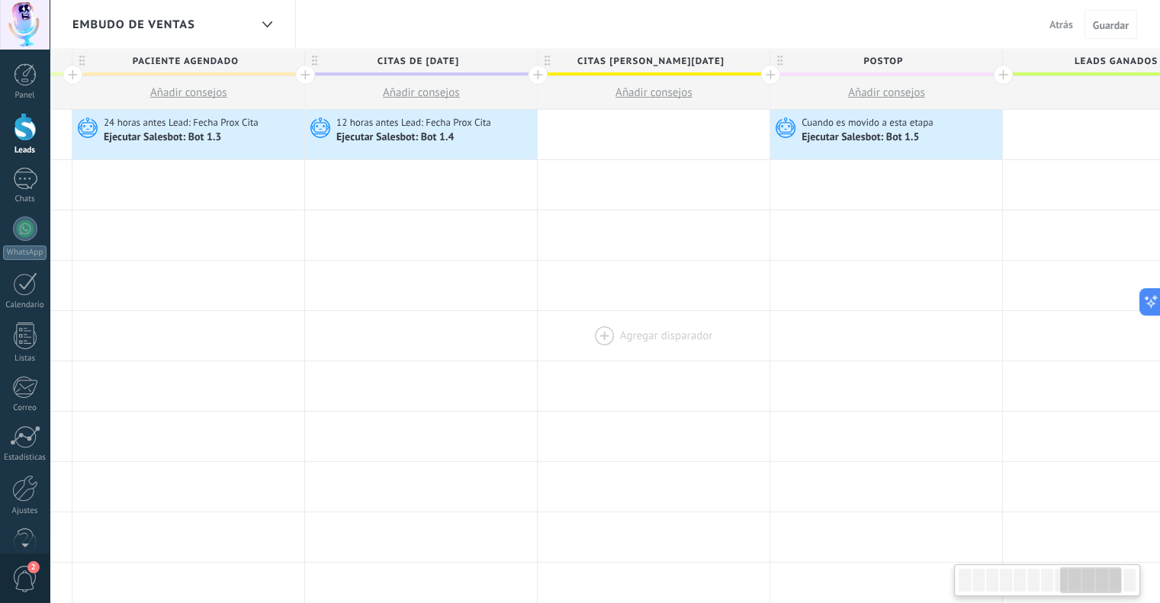
drag, startPoint x: 433, startPoint y: 315, endPoint x: 728, endPoint y: 335, distance: 295.1
click at [728, 335] on div at bounding box center [654, 336] width 232 height 50
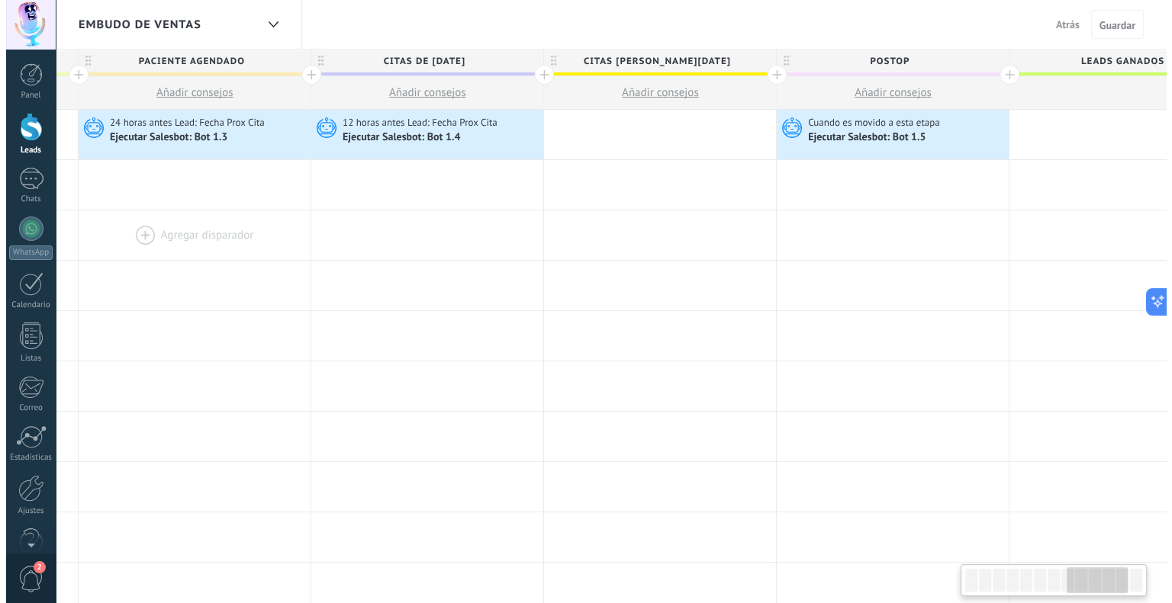
scroll to position [0, 1852]
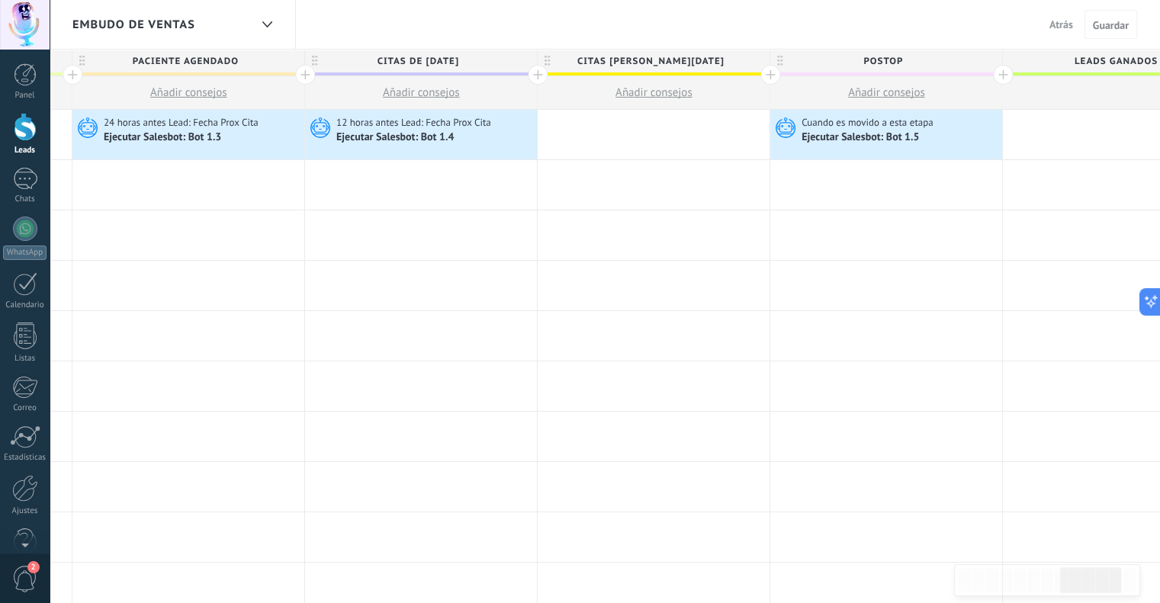
click at [34, 134] on div at bounding box center [25, 127] width 23 height 28
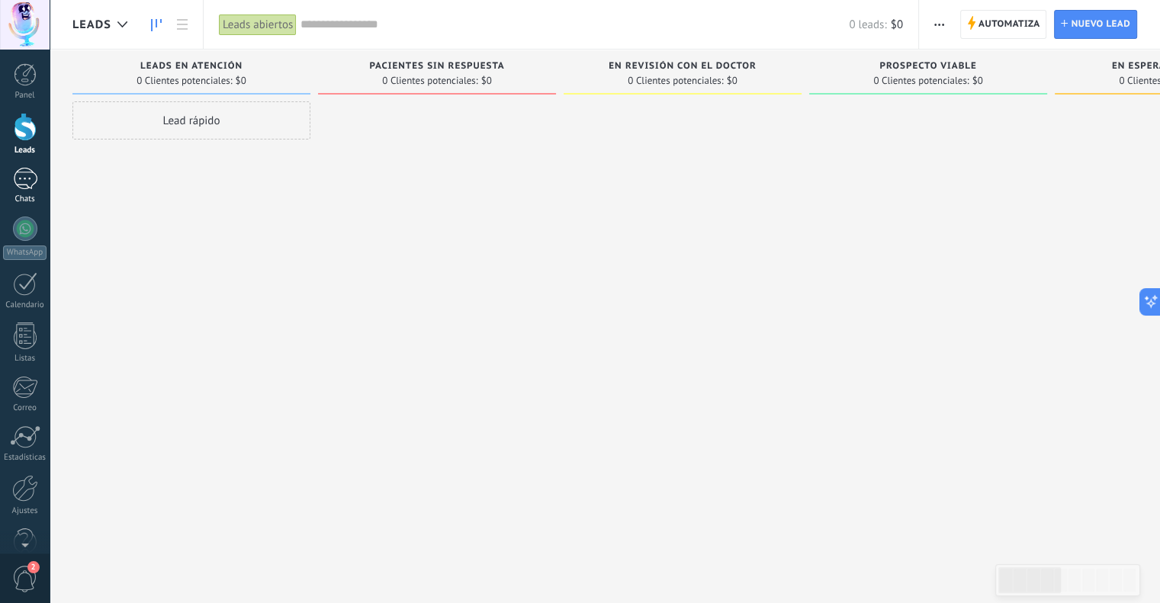
click at [27, 179] on div at bounding box center [25, 179] width 24 height 22
